Goal: Task Accomplishment & Management: Complete application form

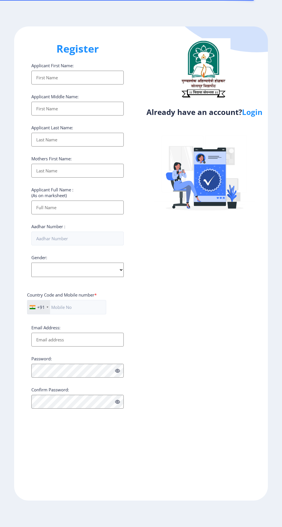
select select
click at [258, 117] on link "Login" at bounding box center [252, 112] width 20 height 10
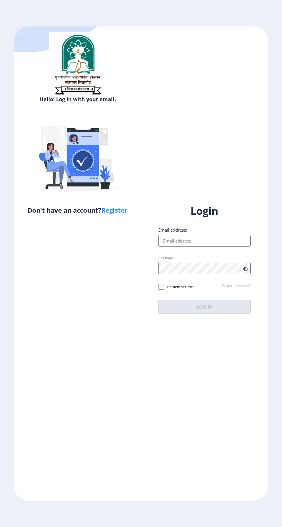
click at [211, 218] on h1 "Login" at bounding box center [204, 211] width 92 height 14
click at [119, 210] on link "Register" at bounding box center [114, 210] width 26 height 9
select select
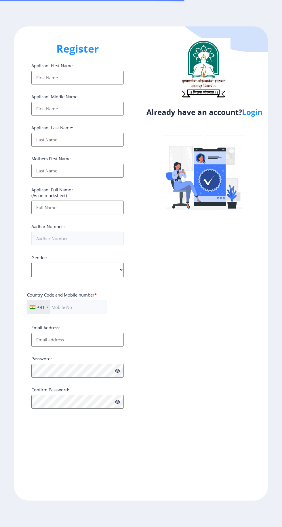
select select
click at [219, 188] on img at bounding box center [204, 174] width 101 height 101
select select
click at [80, 76] on input "Applicant First Name:" at bounding box center [77, 78] width 92 height 14
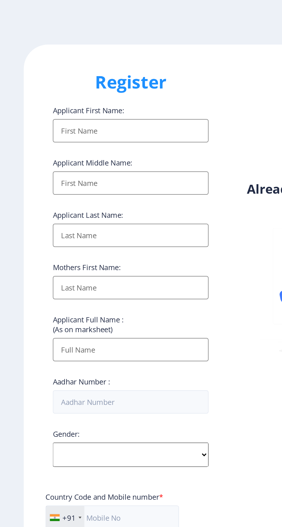
type input "Mate"
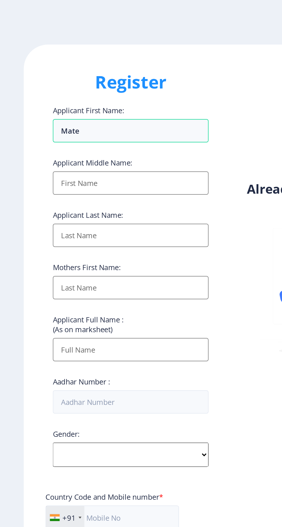
click at [52, 109] on input "Applicant First Name:" at bounding box center [77, 109] width 92 height 14
type input "Pooja"
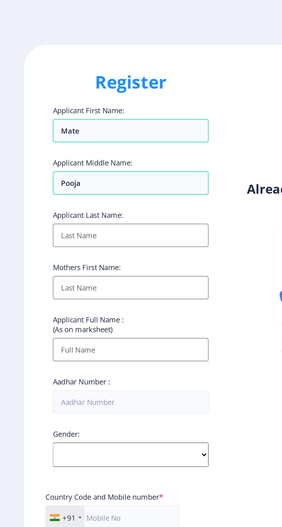
click at [54, 141] on input "Applicant First Name:" at bounding box center [77, 140] width 92 height 14
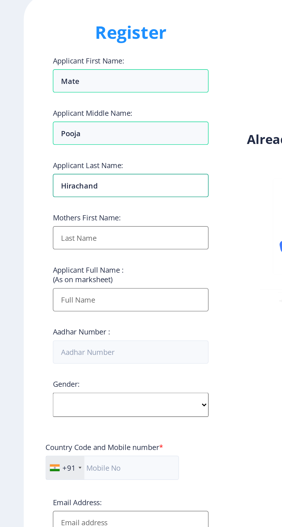
type input "Hirachand"
click at [89, 170] on input "Applicant First Name:" at bounding box center [77, 171] width 92 height 14
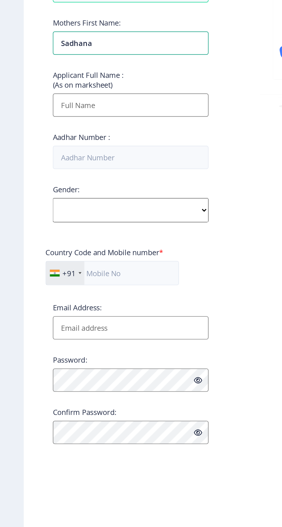
type input "Sadhana"
click at [86, 269] on select "Select Gender [DEMOGRAPHIC_DATA] [DEMOGRAPHIC_DATA] Other" at bounding box center [77, 270] width 92 height 14
select select "[DEMOGRAPHIC_DATA]"
click at [31, 265] on select "Select Gender [DEMOGRAPHIC_DATA] [DEMOGRAPHIC_DATA] Other" at bounding box center [77, 270] width 92 height 14
click at [75, 311] on input "text" at bounding box center [66, 307] width 79 height 14
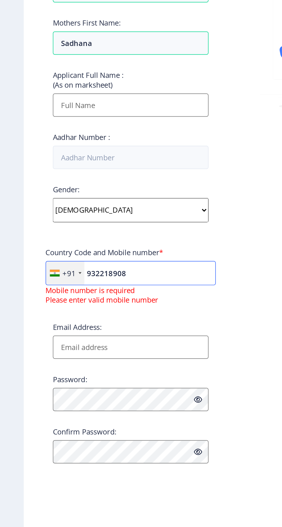
type input "9322189089"
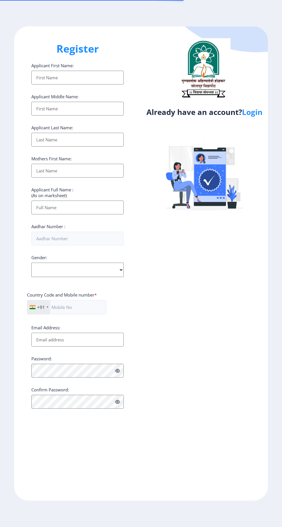
select select
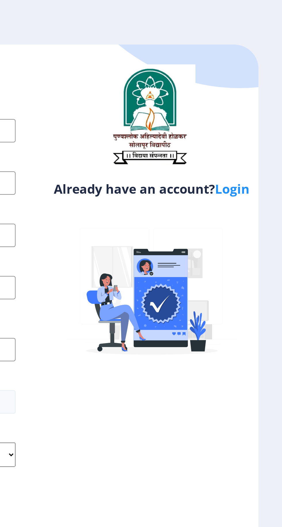
click at [202, 81] on img at bounding box center [203, 68] width 55 height 61
click at [228, 117] on h4 "Already have an account? Login" at bounding box center [204, 111] width 118 height 9
click at [257, 117] on link "Login" at bounding box center [252, 112] width 20 height 10
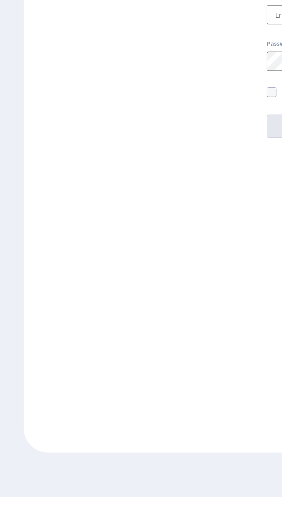
select select
